Goal: Task Accomplishment & Management: Use online tool/utility

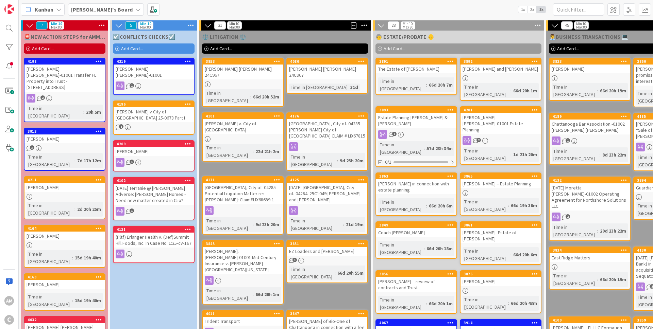
click at [168, 82] on div "1" at bounding box center [154, 86] width 80 height 9
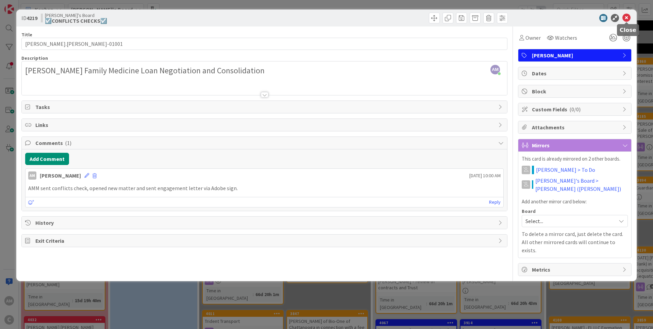
click at [627, 21] on icon at bounding box center [626, 18] width 8 height 8
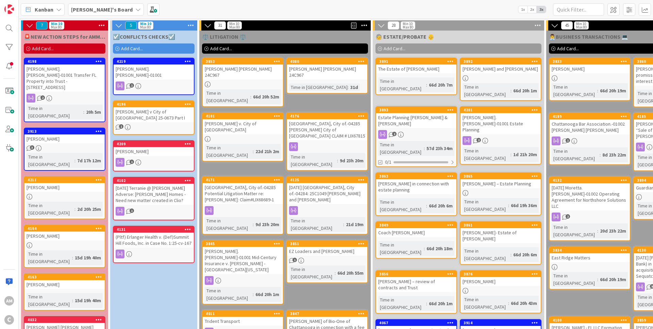
click at [144, 52] on div "Add Card..." at bounding box center [154, 49] width 82 height 10
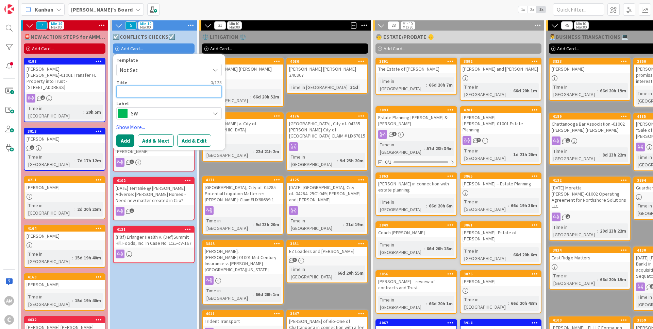
paste textarea "[PERSON_NAME].[PERSON_NAME]-01001"
type textarea "[PERSON_NAME].[PERSON_NAME]-01001"
type textarea "x"
type textarea "[PERSON_NAME].[PERSON_NAME]-01001"
click at [162, 115] on span "SW" at bounding box center [168, 114] width 75 height 10
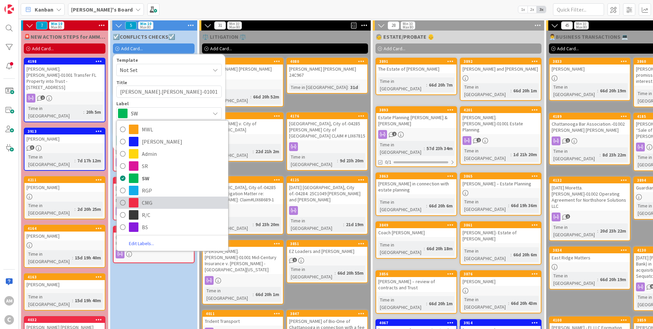
click at [150, 202] on span "CMG" at bounding box center [183, 203] width 83 height 10
type textarea "x"
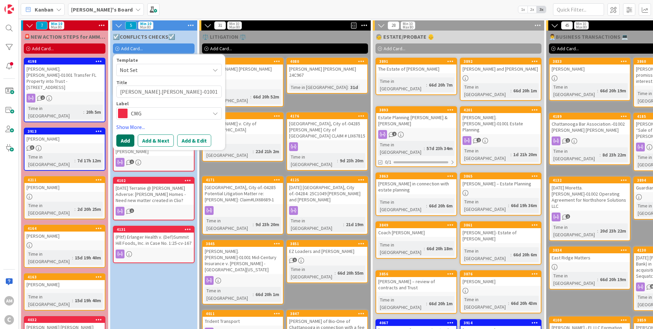
click at [128, 139] on button "Add" at bounding box center [125, 141] width 18 height 12
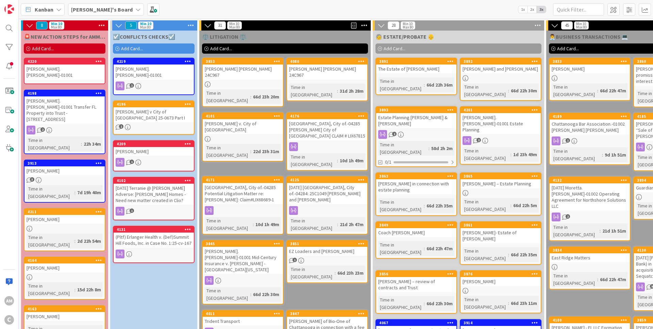
click at [169, 149] on div "[PERSON_NAME]" at bounding box center [154, 151] width 80 height 9
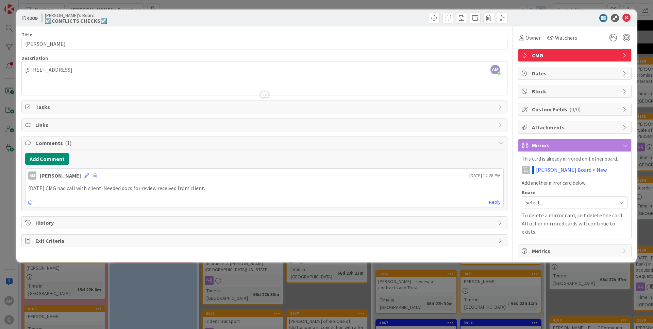
click at [23, 69] on div "[STREET_ADDRESS]" at bounding box center [264, 80] width 485 height 31
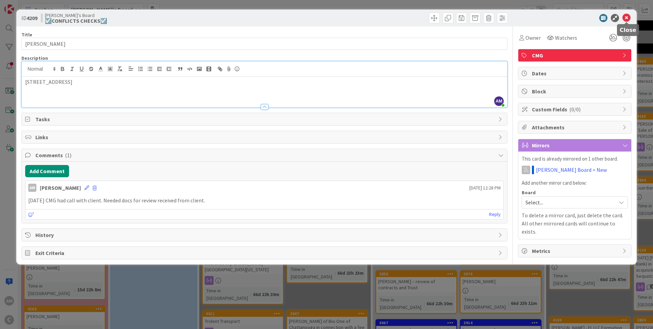
click at [627, 15] on icon at bounding box center [626, 18] width 8 height 8
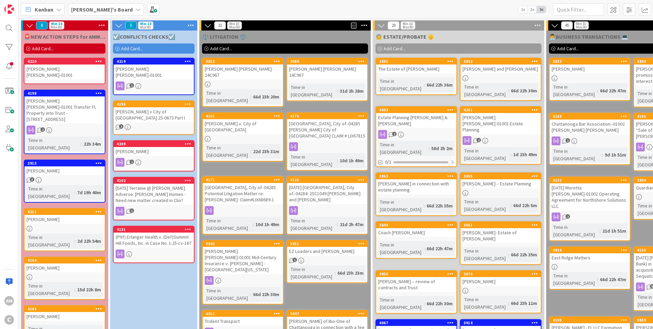
click at [159, 158] on div "1" at bounding box center [154, 162] width 80 height 9
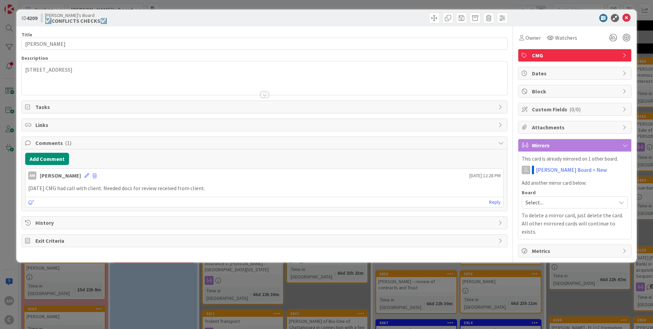
click at [51, 75] on div "[STREET_ADDRESS]" at bounding box center [264, 80] width 485 height 31
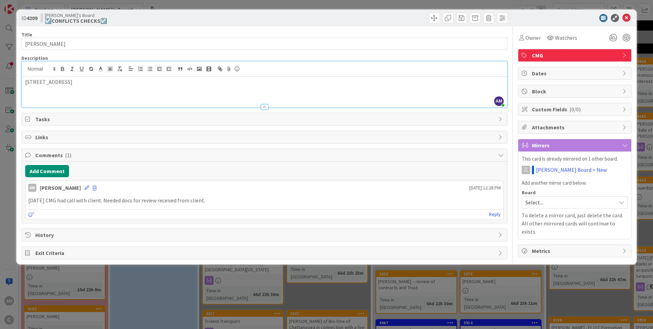
drag, startPoint x: 79, startPoint y: 77, endPoint x: 1, endPoint y: 76, distance: 77.2
click at [22, 77] on div "[STREET_ADDRESS]" at bounding box center [264, 92] width 485 height 31
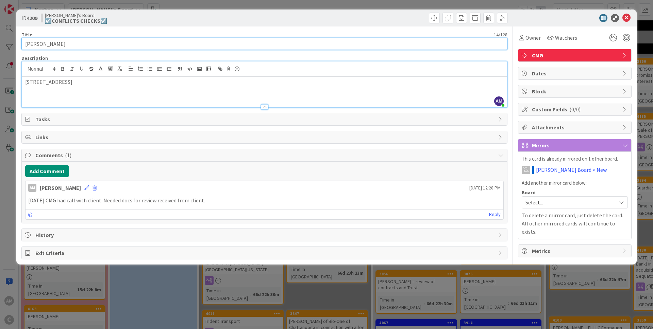
drag, startPoint x: 70, startPoint y: 45, endPoint x: 8, endPoint y: 45, distance: 61.9
click at [8, 45] on div "ID 4209 [PERSON_NAME]'s Board ☑️CONFLICTS CHECKS☑️ Title 14 / 128 [PERSON_NAME]…" at bounding box center [326, 164] width 653 height 329
drag, startPoint x: 57, startPoint y: 43, endPoint x: 7, endPoint y: 44, distance: 49.3
click at [21, 42] on input "[PERSON_NAME]" at bounding box center [264, 44] width 486 height 12
paste input "Assist with Suspected Fraudulent Quitclaim Deed"
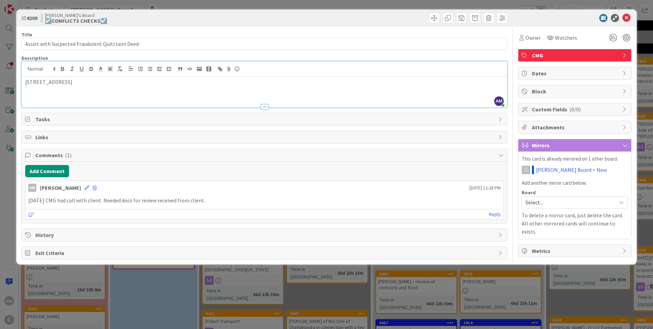
drag, startPoint x: 86, startPoint y: 88, endPoint x: 3, endPoint y: 82, distance: 83.2
click at [22, 82] on div "[STREET_ADDRESS]" at bounding box center [264, 92] width 485 height 31
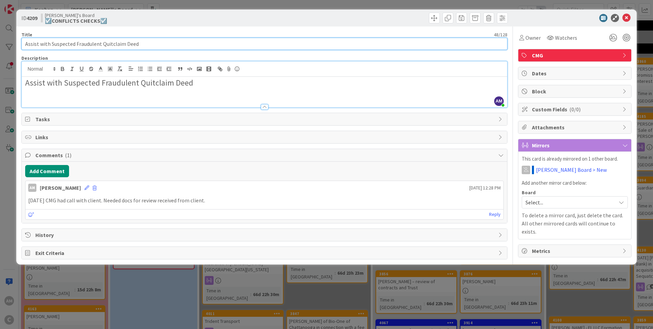
drag, startPoint x: 160, startPoint y: 48, endPoint x: 20, endPoint y: 46, distance: 139.7
click at [21, 46] on input "Assist with Suspected Fraudulent Quitclaim Deed" at bounding box center [264, 44] width 486 height 12
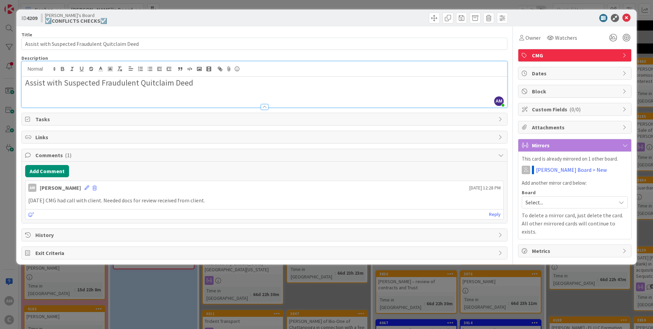
click at [55, 96] on div "Assist with Suspected Fraudulent Quitclaim Deed" at bounding box center [264, 92] width 485 height 31
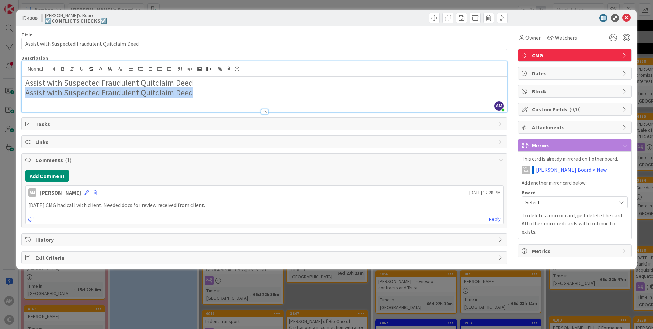
drag, startPoint x: 129, startPoint y: 93, endPoint x: 15, endPoint y: 94, distance: 113.6
click at [22, 94] on div "Assist with Suspected Fraudulent Quitclaim Deed Assist with Suspected Fraudulen…" at bounding box center [264, 94] width 485 height 35
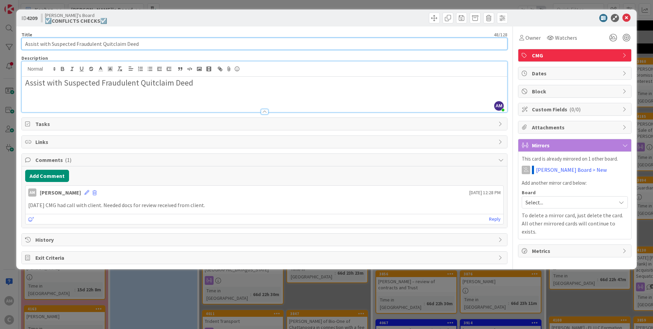
click at [49, 48] on input "Assist with Suspected Fraudulent Quitclaim Deed" at bounding box center [264, 44] width 486 height 12
paste input "[PERSON_NAME].[PERSON_NAME]-01001"
drag, startPoint x: 51, startPoint y: 44, endPoint x: 11, endPoint y: 43, distance: 40.1
click at [21, 43] on input "Assist withShirley.[PERSON_NAME]-01001 Suspected Fraudulent Quitclaim Deed" at bounding box center [264, 44] width 486 height 12
drag, startPoint x: 126, startPoint y: 44, endPoint x: 71, endPoint y: 44, distance: 54.7
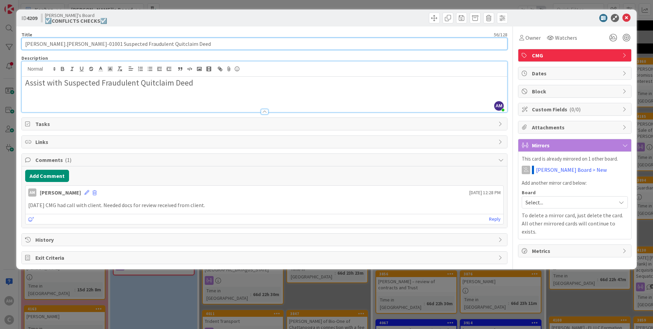
click at [71, 44] on input "[PERSON_NAME].[PERSON_NAME]-01001 Suspected Fraudulent Quitclaim Deed" at bounding box center [264, 44] width 486 height 12
type input "[PERSON_NAME].[PERSON_NAME]-01001"
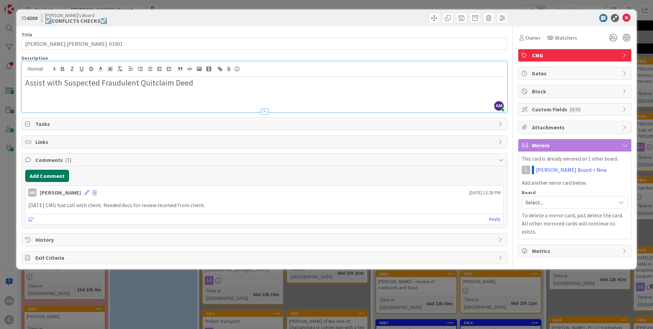
click at [37, 173] on button "Add Comment" at bounding box center [47, 176] width 44 height 12
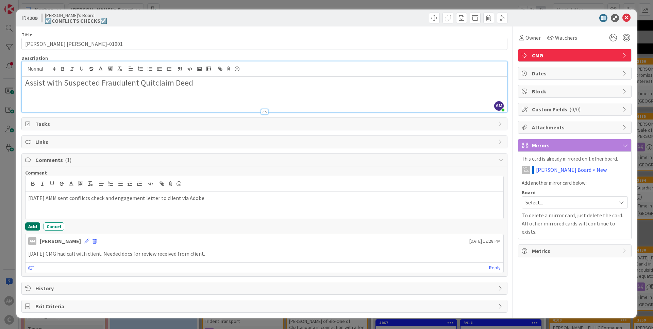
click at [28, 228] on button "Add" at bounding box center [32, 227] width 15 height 8
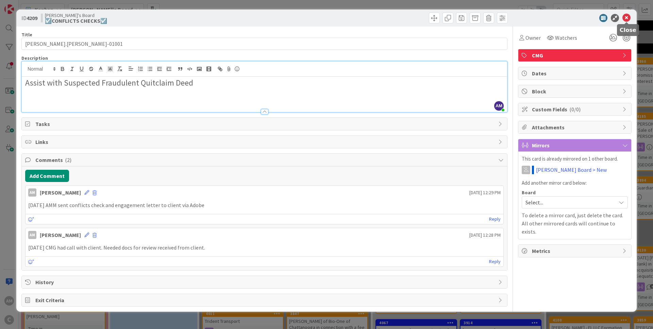
click at [628, 17] on icon at bounding box center [626, 18] width 8 height 8
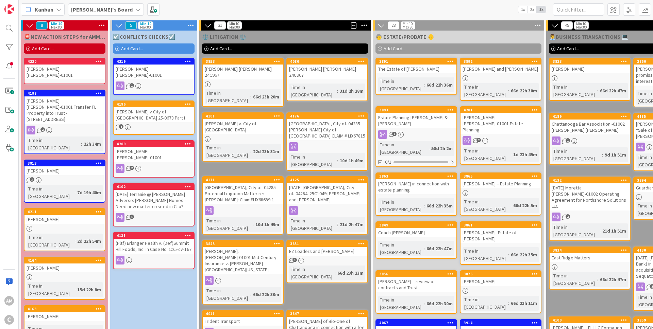
click at [187, 141] on icon at bounding box center [188, 143] width 6 height 5
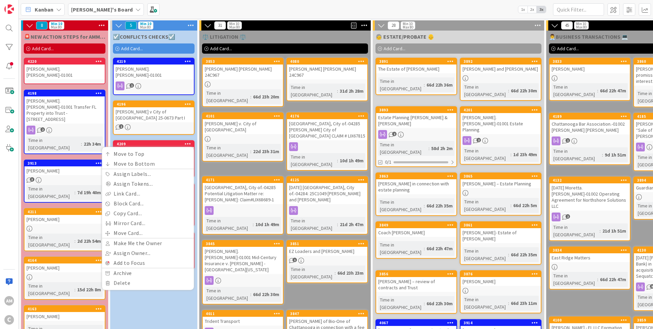
click at [189, 141] on icon at bounding box center [188, 143] width 6 height 5
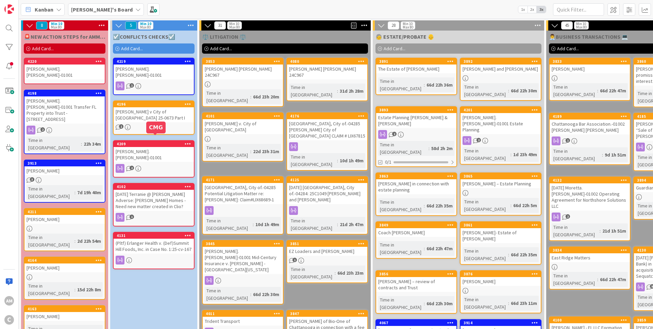
click at [173, 149] on div "[PERSON_NAME].[PERSON_NAME]-01001" at bounding box center [154, 154] width 80 height 15
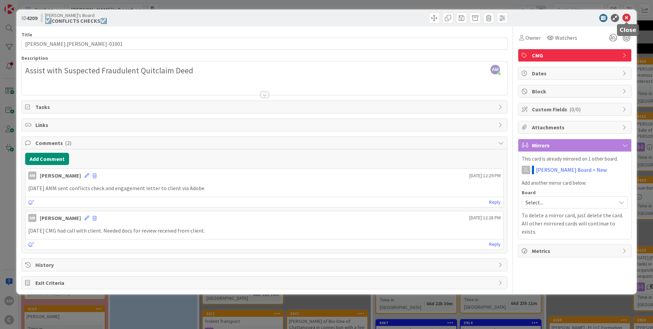
click at [627, 18] on icon at bounding box center [626, 18] width 8 height 8
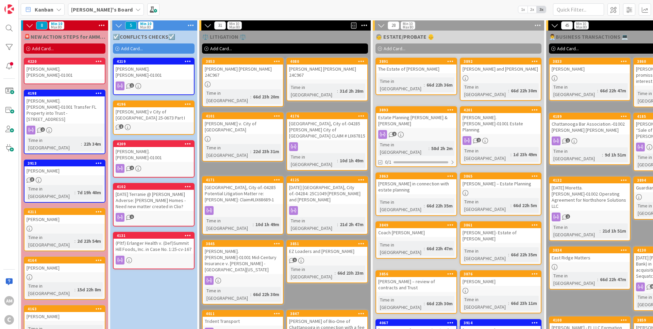
click at [159, 164] on div "2" at bounding box center [154, 168] width 80 height 9
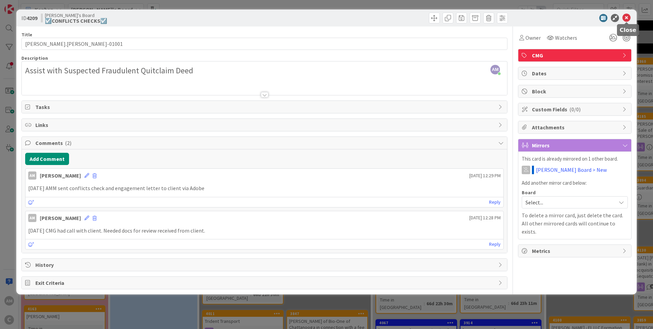
click at [627, 20] on icon at bounding box center [626, 18] width 8 height 8
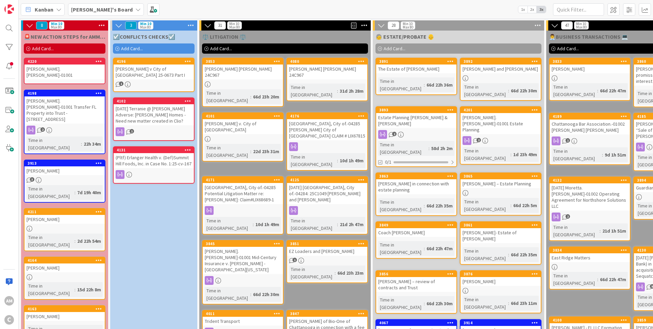
click at [79, 70] on div "[PERSON_NAME].[PERSON_NAME]-01001" at bounding box center [64, 72] width 80 height 15
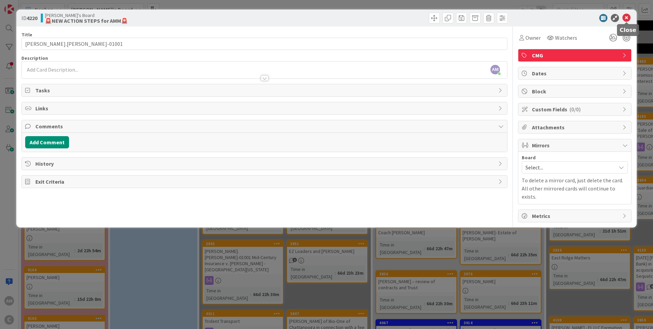
click at [627, 21] on icon at bounding box center [626, 18] width 8 height 8
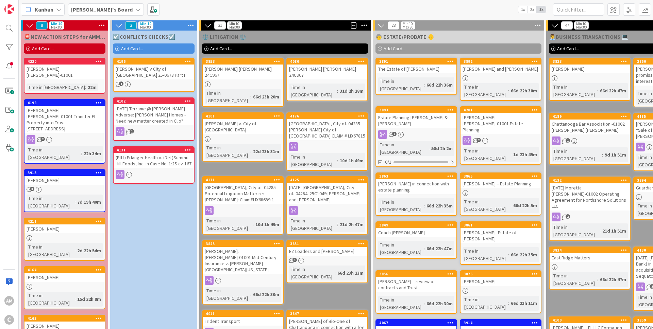
click at [103, 62] on div at bounding box center [98, 61] width 12 height 5
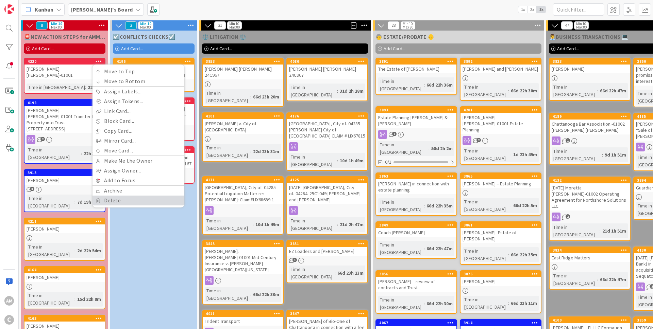
click at [116, 203] on link "Delete" at bounding box center [138, 201] width 92 height 10
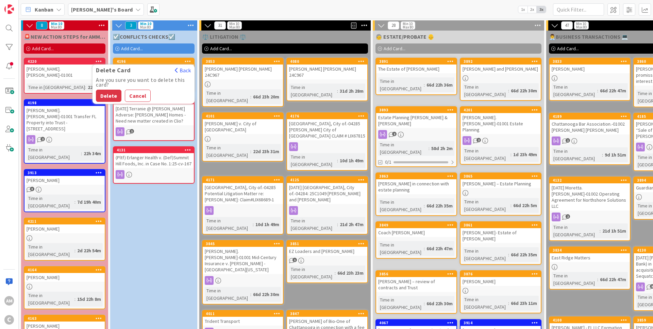
drag, startPoint x: 107, startPoint y: 92, endPoint x: 120, endPoint y: 93, distance: 12.9
click at [107, 92] on button "Delete" at bounding box center [108, 96] width 25 height 12
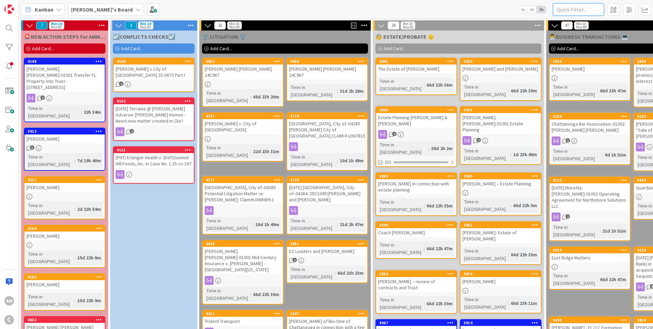
click at [573, 10] on input "text" at bounding box center [578, 9] width 51 height 12
type input "a"
type input "[PERSON_NAME]"
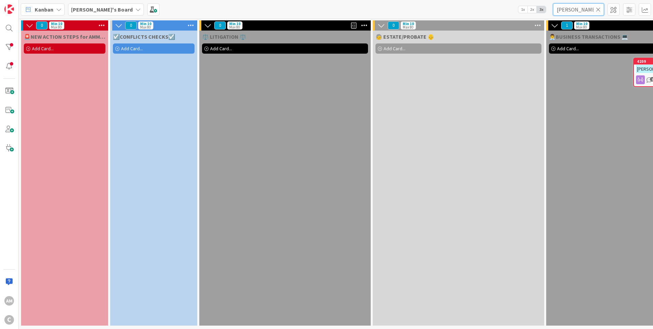
click at [599, 14] on input "[PERSON_NAME]" at bounding box center [578, 9] width 51 height 12
click at [599, 12] on icon at bounding box center [598, 9] width 5 height 6
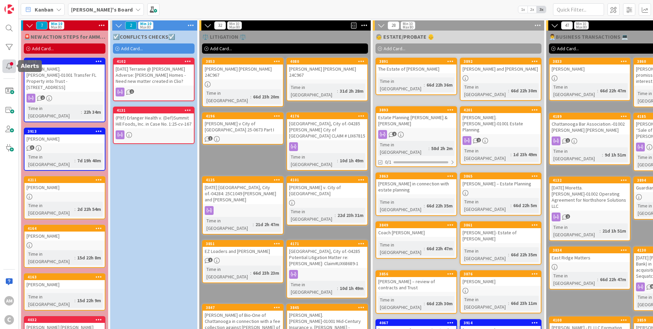
click at [11, 68] on div at bounding box center [9, 66] width 14 height 14
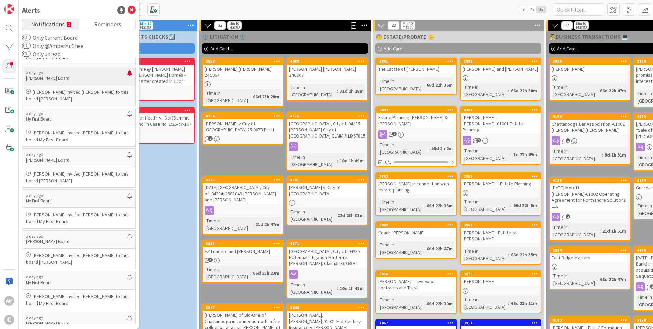
scroll to position [61, 0]
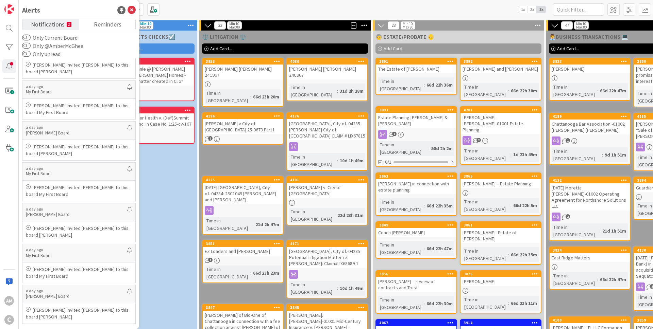
click at [217, 6] on div "Kanban [PERSON_NAME]'s Board 1x 2x 3x" at bounding box center [336, 9] width 634 height 19
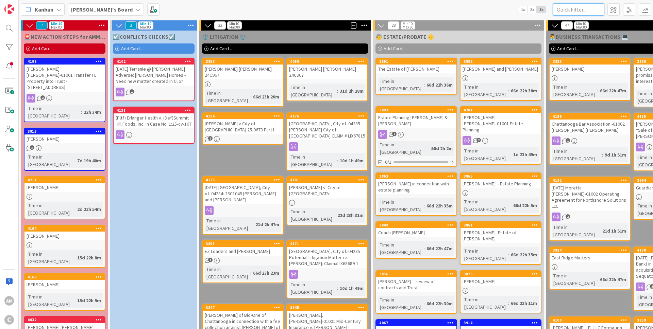
click at [571, 13] on input "text" at bounding box center [578, 9] width 51 height 12
type input "[PERSON_NAME]"
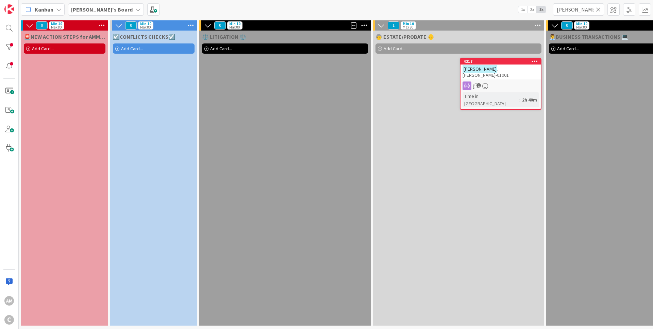
click at [502, 82] on div "1" at bounding box center [500, 86] width 80 height 9
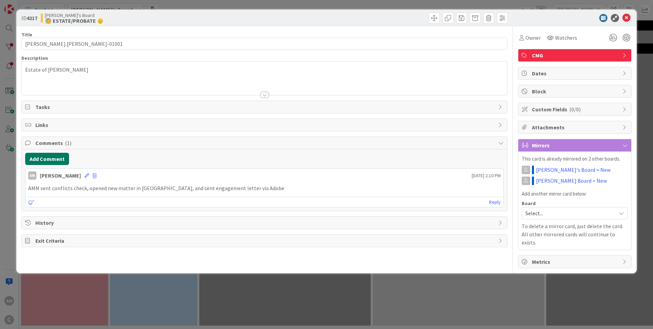
click at [54, 157] on button "Add Comment" at bounding box center [47, 159] width 44 height 12
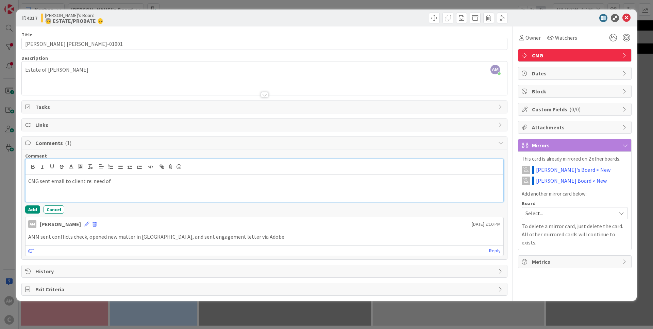
click at [130, 182] on p "CMG sent email to client re: need of" at bounding box center [264, 181] width 472 height 8
click at [120, 182] on p "CMG sent email to client re: need of" at bounding box center [264, 181] width 472 height 8
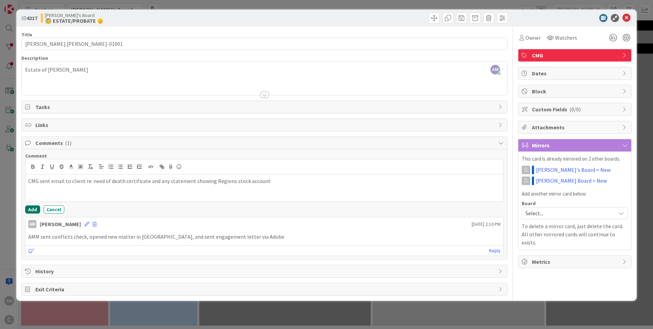
click at [37, 210] on button "Add" at bounding box center [32, 210] width 15 height 8
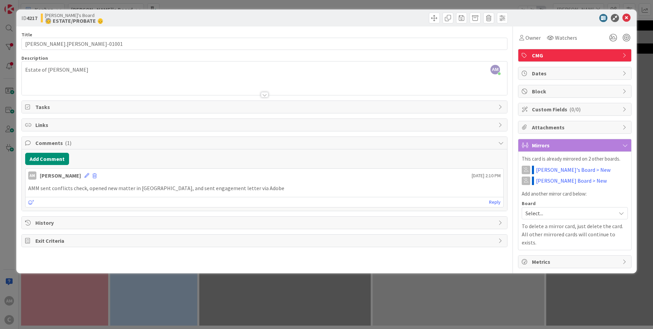
type input "[PERSON_NAME].[PERSON_NAME]-01001"
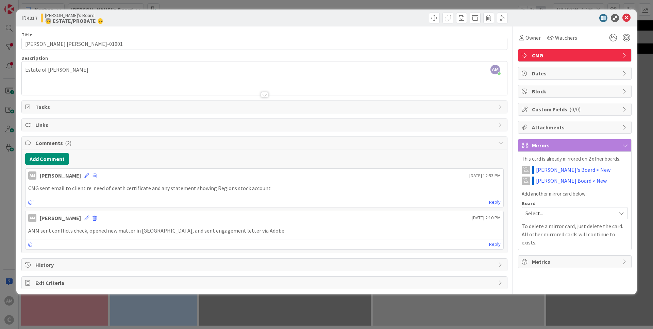
drag, startPoint x: 331, startPoint y: 187, endPoint x: 360, endPoint y: 204, distance: 33.3
click at [331, 186] on p "CMG sent email to client re: need of death certificate and any statement showin…" at bounding box center [264, 189] width 472 height 8
click at [267, 189] on p "CMG sent email to client re: need of death certificate and any statement showin…" at bounding box center [264, 189] width 472 height 8
click at [626, 17] on icon at bounding box center [626, 18] width 8 height 8
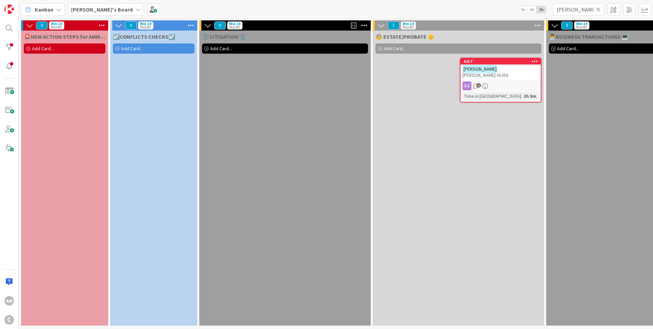
click at [599, 8] on icon at bounding box center [598, 9] width 5 height 6
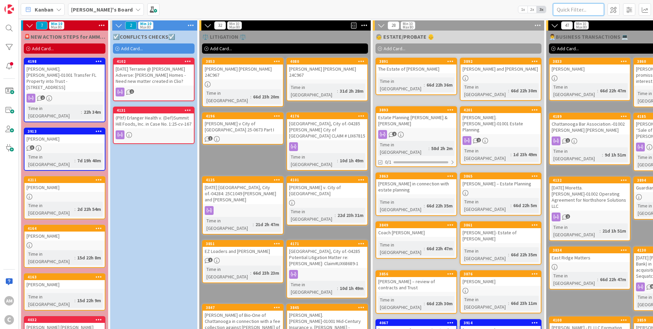
click at [587, 10] on input "text" at bounding box center [578, 9] width 51 height 12
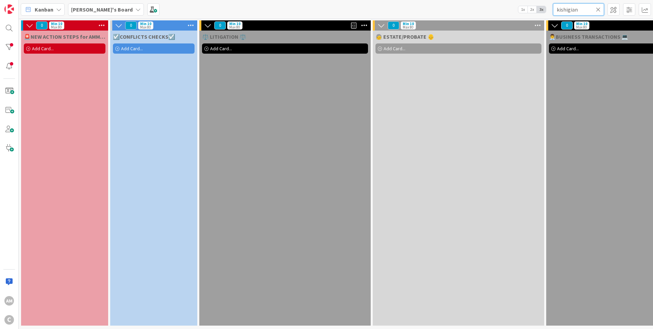
type input "kishigian"
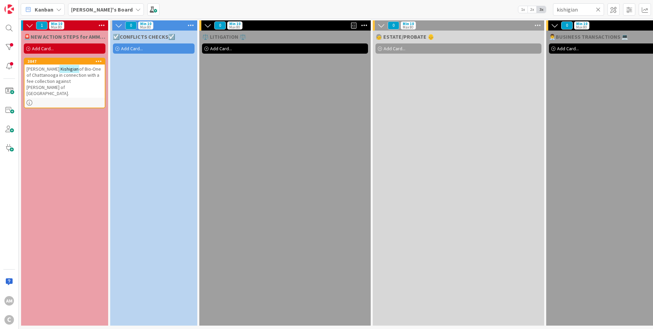
click at [600, 12] on icon at bounding box center [598, 9] width 5 height 6
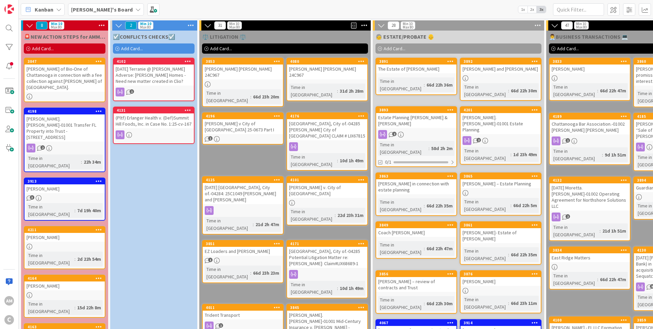
click at [87, 67] on div "[PERSON_NAME] of Bio-One of Chattanooga in connection with a fee collection aga…" at bounding box center [64, 78] width 80 height 27
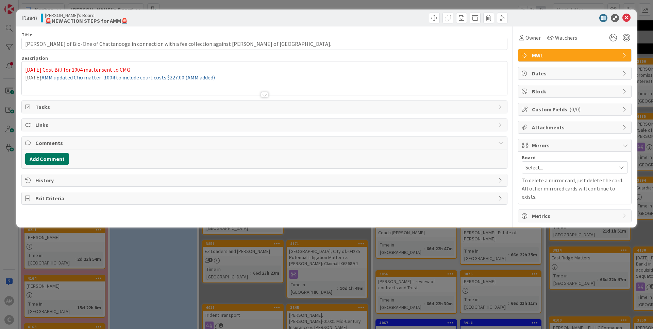
click at [53, 163] on button "Add Comment" at bounding box center [47, 159] width 44 height 12
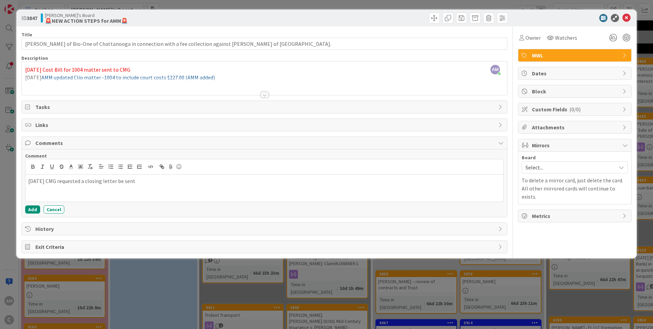
drag, startPoint x: 89, startPoint y: 180, endPoint x: 170, endPoint y: 263, distance: 115.9
click at [89, 180] on p "[DATE] CMG requested a closing letter be sent" at bounding box center [264, 181] width 472 height 8
drag, startPoint x: 175, startPoint y: 178, endPoint x: 158, endPoint y: 182, distance: 17.0
click at [158, 182] on p "[DATE] CMG requested that AMM draft a closing letter be sent" at bounding box center [264, 181] width 472 height 8
click at [37, 211] on button "Add" at bounding box center [32, 210] width 15 height 8
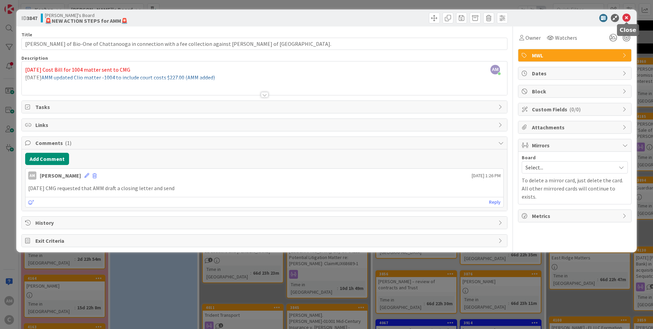
click at [625, 20] on icon at bounding box center [626, 18] width 8 height 8
